Goal: Task Accomplishment & Management: Manage account settings

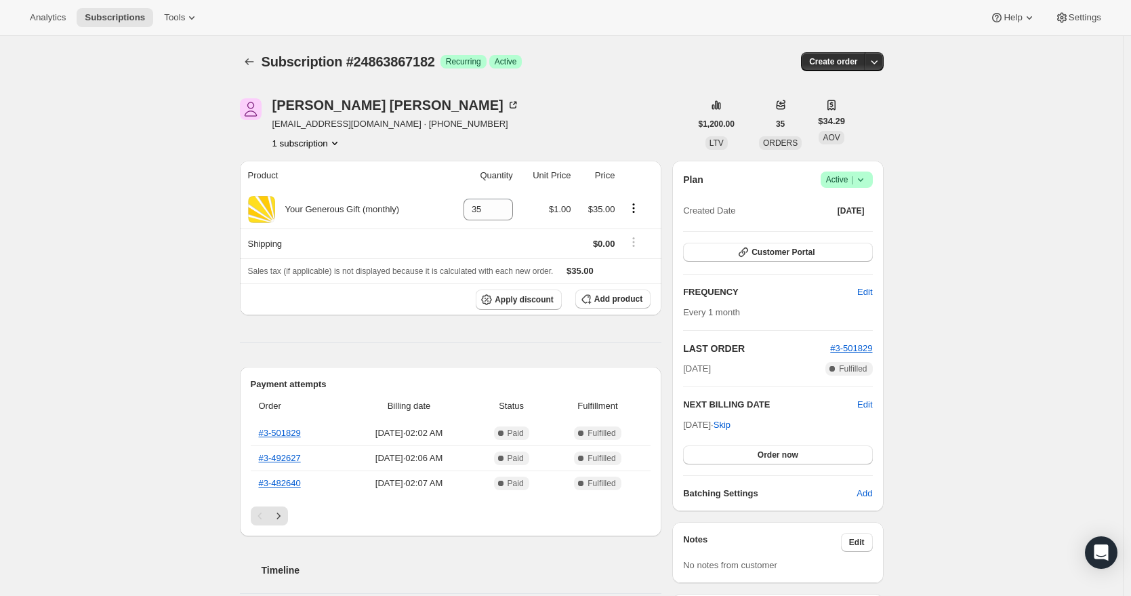
click at [863, 180] on icon at bounding box center [859, 179] width 5 height 3
click at [851, 227] on span "Cancel subscription" at bounding box center [846, 229] width 77 height 10
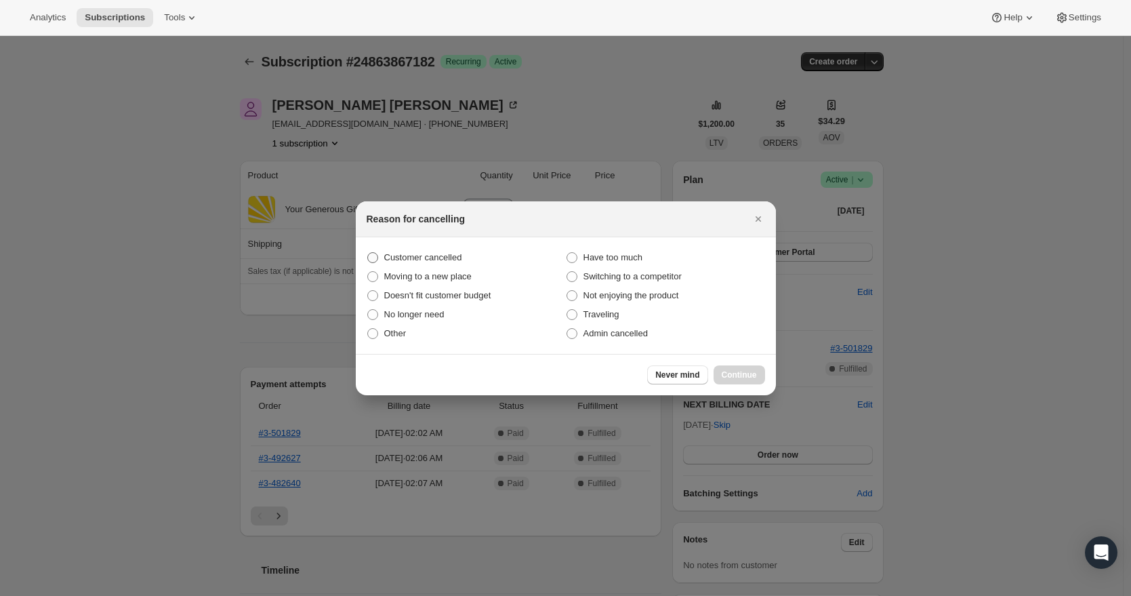
click at [391, 257] on span "Customer cancelled" at bounding box center [423, 257] width 78 height 10
click at [368, 253] on input "Customer cancelled" at bounding box center [367, 252] width 1 height 1
radio input "true"
drag, startPoint x: 728, startPoint y: 373, endPoint x: 661, endPoint y: 356, distance: 69.0
click at [728, 372] on span "Continue" at bounding box center [739, 374] width 35 height 11
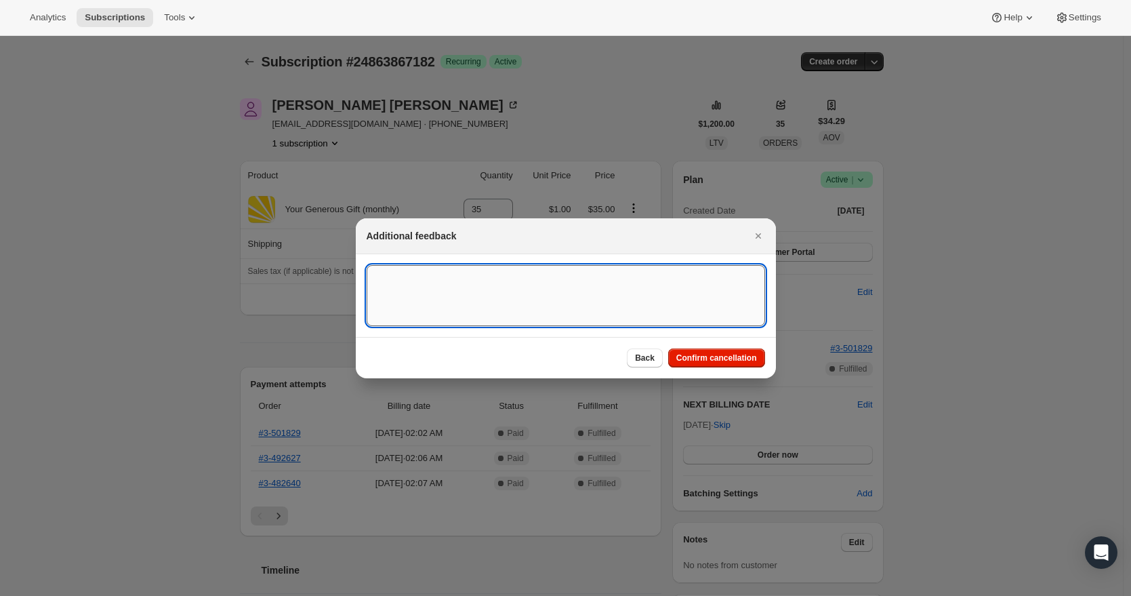
click at [415, 285] on textarea ":rbj:" at bounding box center [566, 295] width 398 height 61
click at [461, 277] on textarea "[DATE] RR - I cancel recurring donation per partners email" at bounding box center [566, 295] width 398 height 61
click at [650, 276] on textarea "[DATE] RR - I canceled the recurring donation per partners email" at bounding box center [566, 295] width 398 height 61
paste textarea "I would like to end my $35 a month ministry donation to [PERSON_NAME] Daily Hop…"
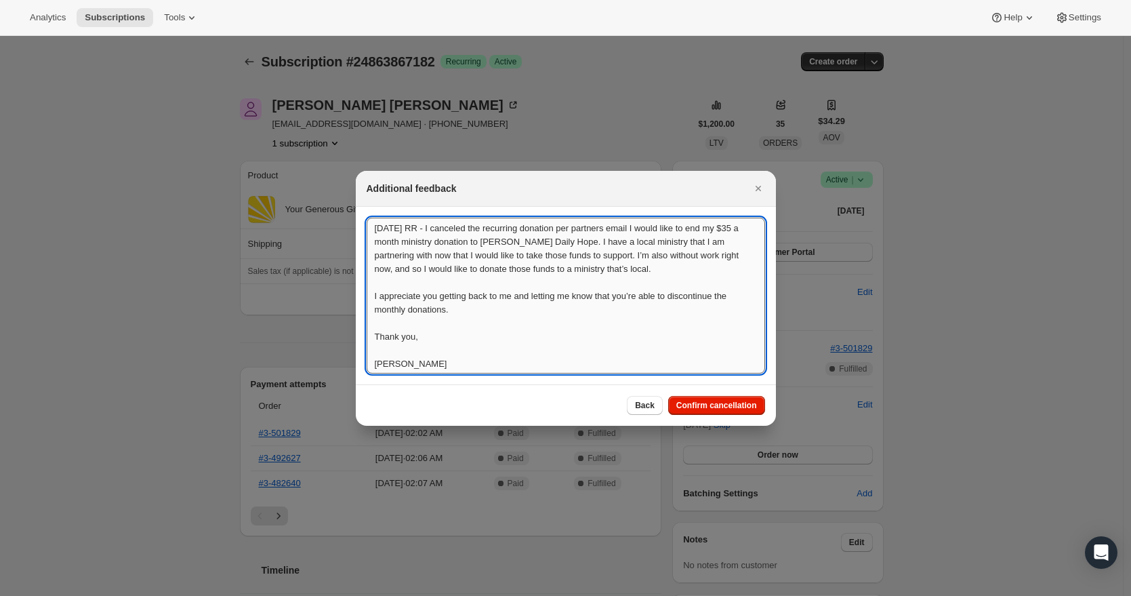
scroll to position [1, 0]
click at [646, 230] on textarea "[DATE] RR - I canceled the recurring donation per partners email I would like t…" at bounding box center [566, 296] width 398 height 156
click at [402, 354] on textarea "[DATE] RR - I canceled the recurring donation per partners email -I would like …" at bounding box center [566, 296] width 398 height 156
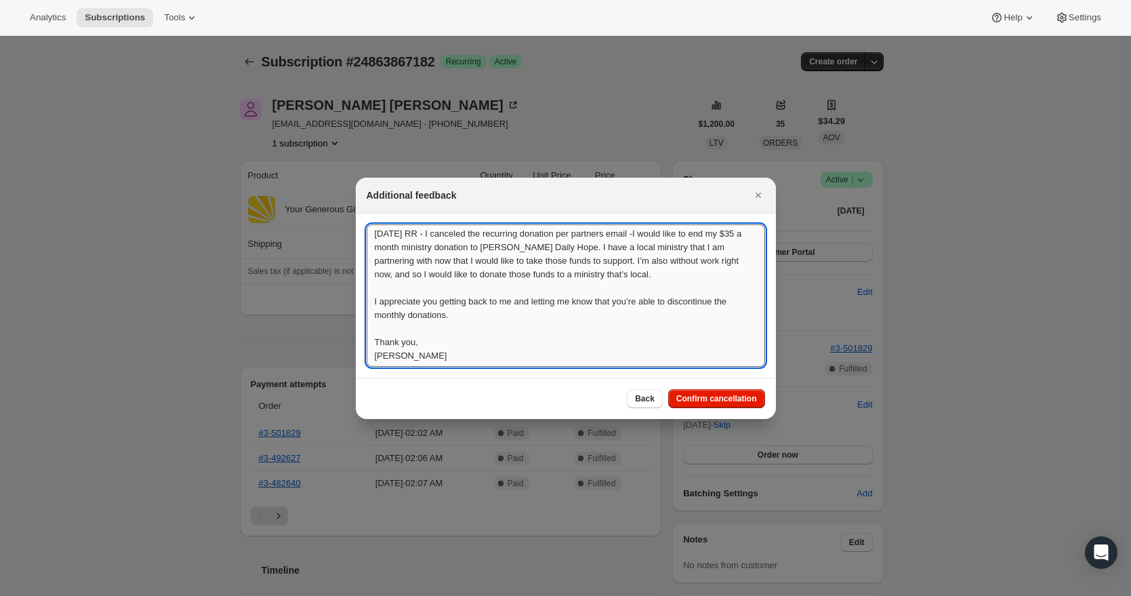
scroll to position [0, 0]
drag, startPoint x: 412, startPoint y: 359, endPoint x: 360, endPoint y: 220, distance: 148.1
click at [356, 220] on section "[DATE] RR - I canceled the recurring donation per partners email -I would like …" at bounding box center [566, 295] width 420 height 164
type textarea "[DATE] RR - I canceled the recurring donation per partners email -I would like …"
click at [715, 398] on span "Confirm cancellation" at bounding box center [716, 398] width 81 height 11
